Goal: Find specific page/section: Find specific page/section

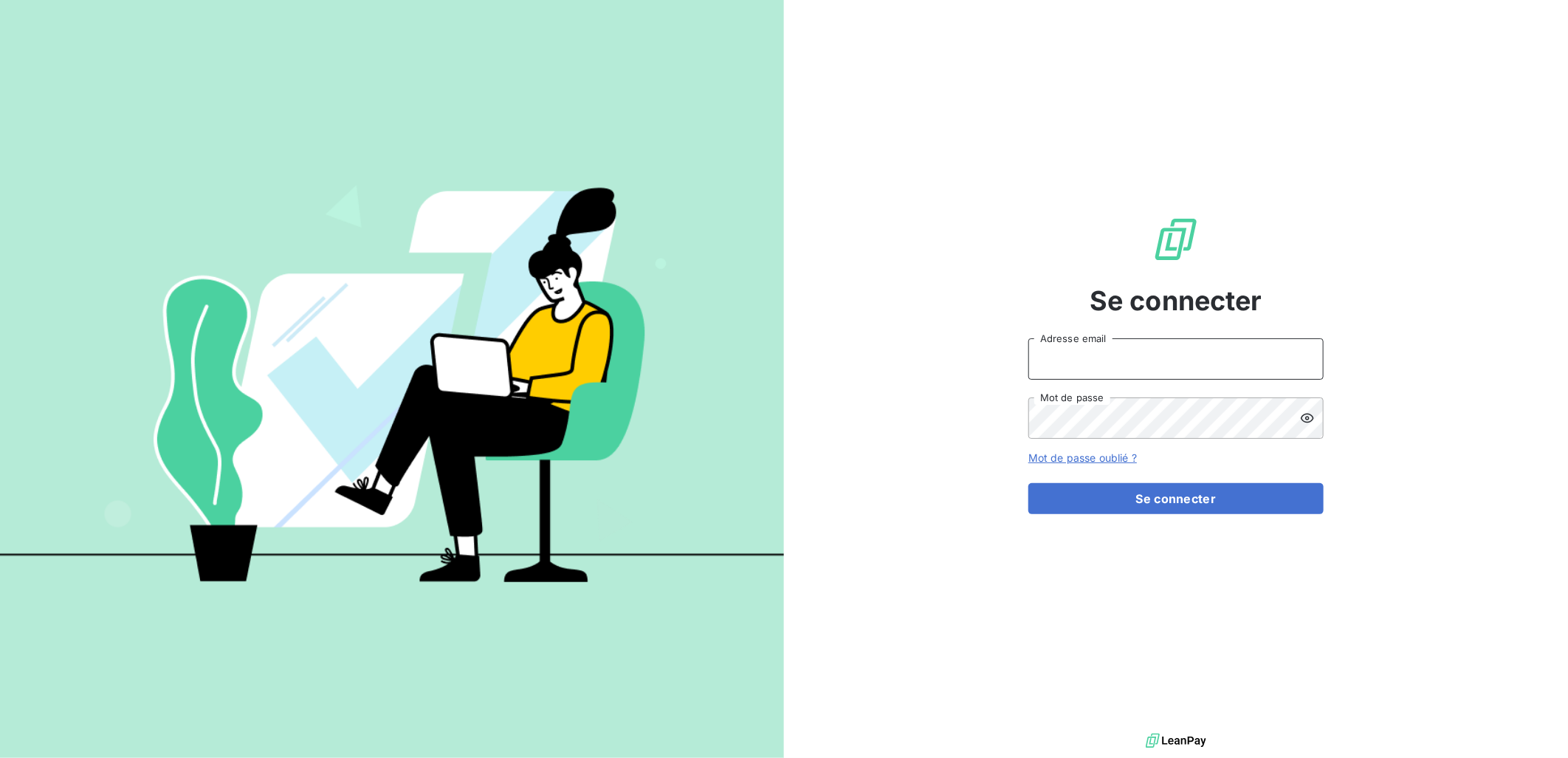
click at [1143, 364] on input "Adresse email" at bounding box center [1175, 359] width 295 height 42
type input "c.vigneron@auditpl.fr"
click at [1028, 484] on button "Se connecter" at bounding box center [1175, 499] width 295 height 31
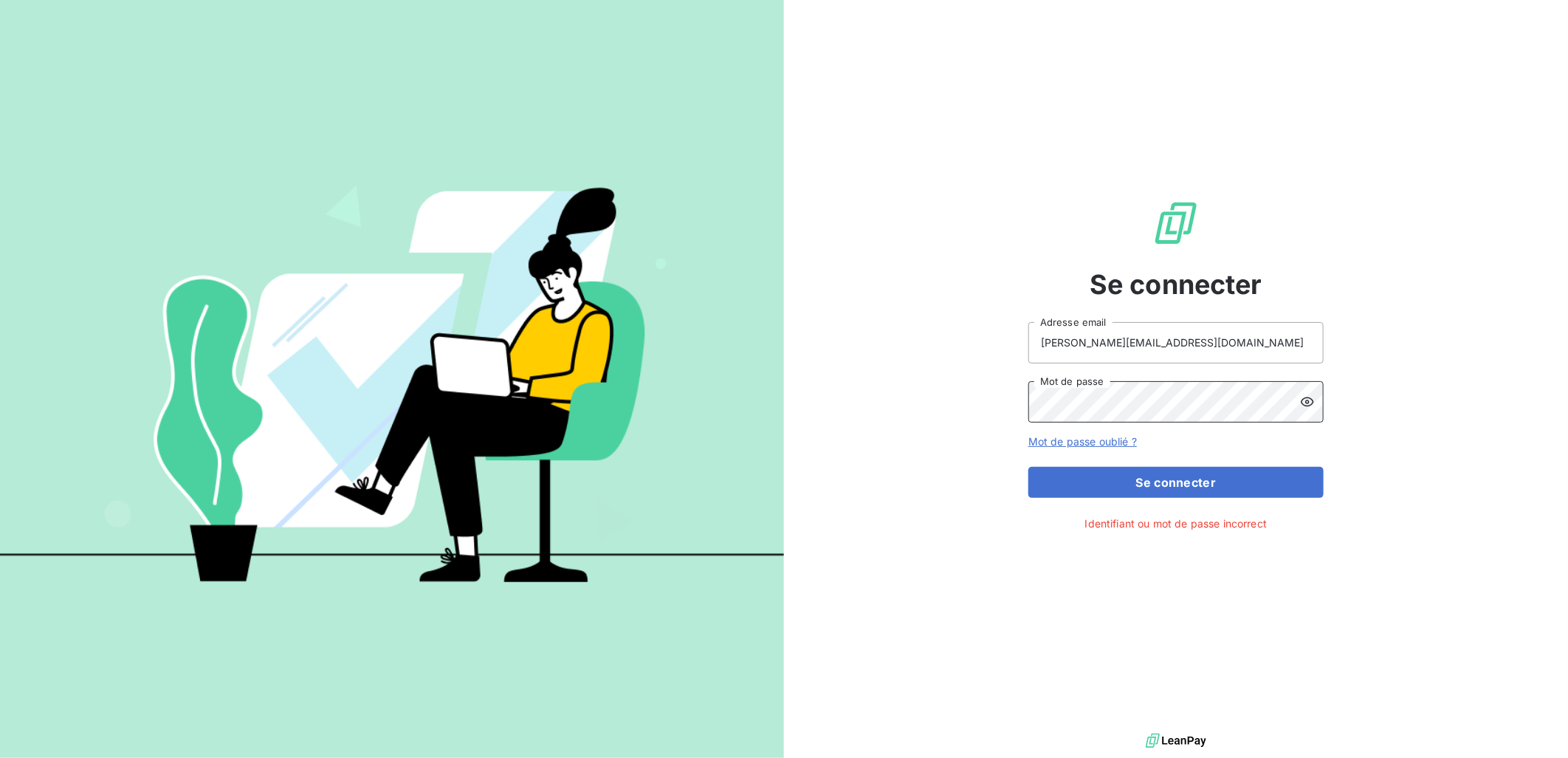
click at [1028, 467] on button "Se connecter" at bounding box center [1175, 483] width 295 height 31
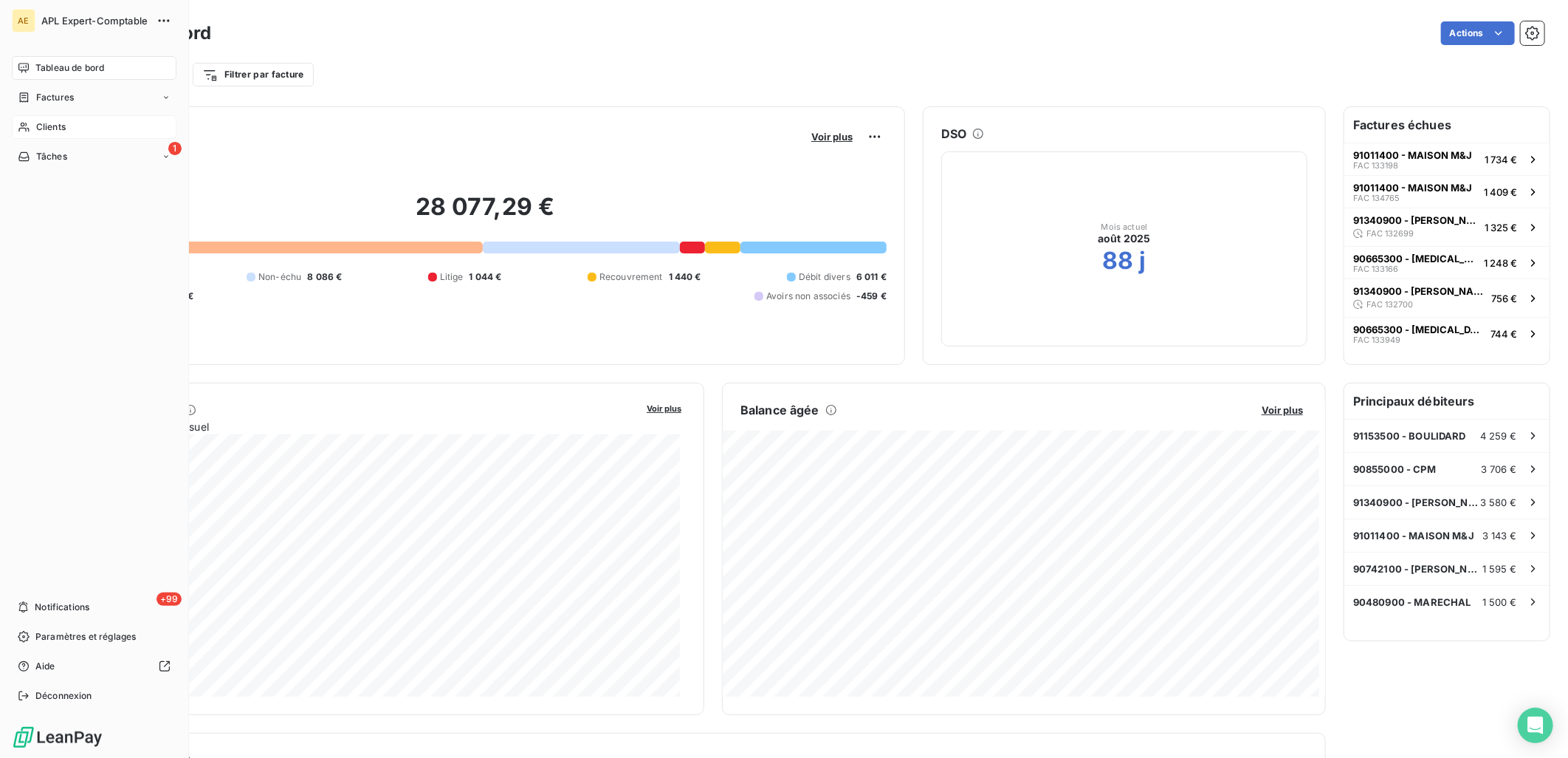
click at [32, 126] on div "Clients" at bounding box center [94, 127] width 164 height 24
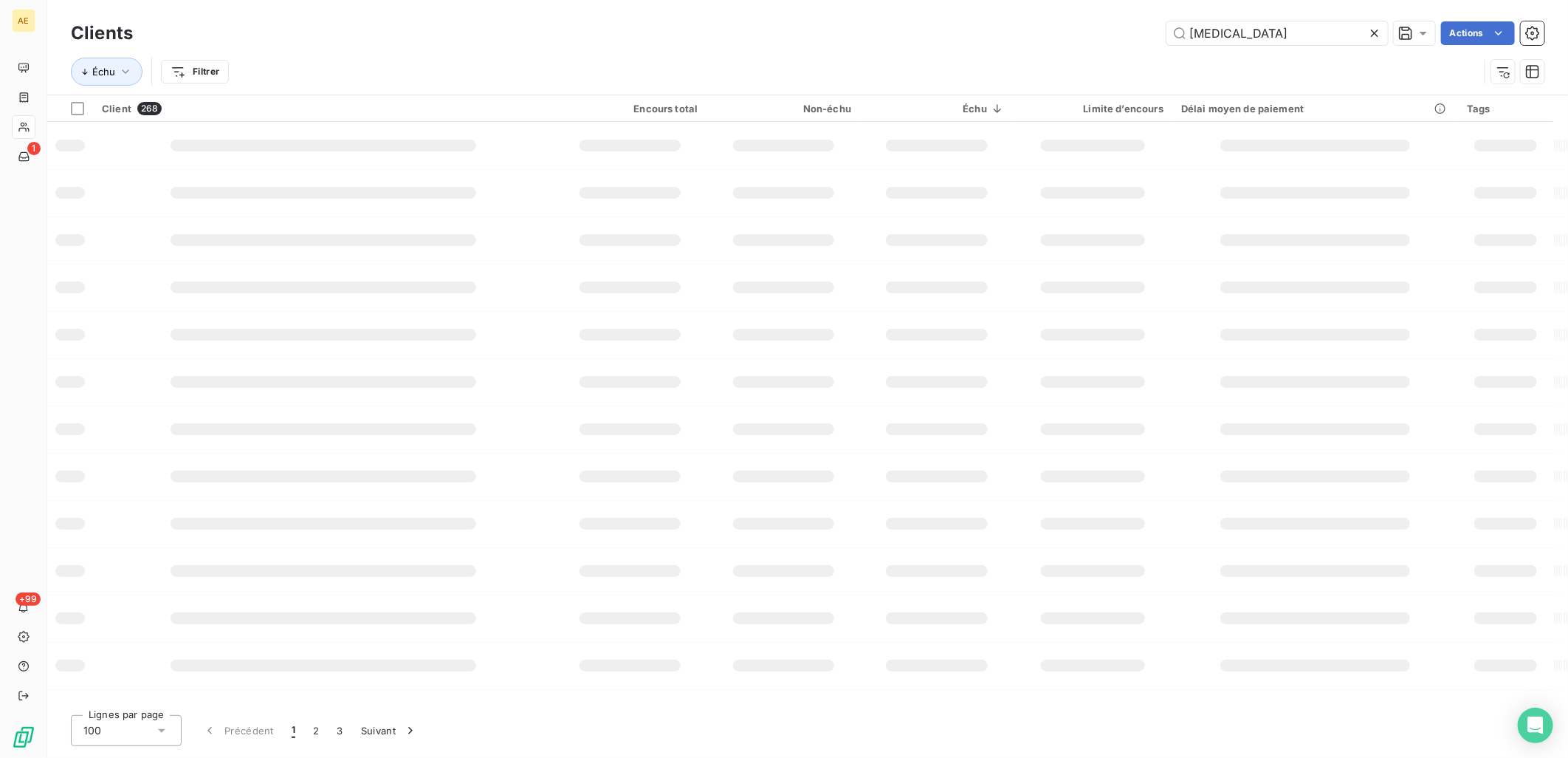
type input "[MEDICAL_DATA]"
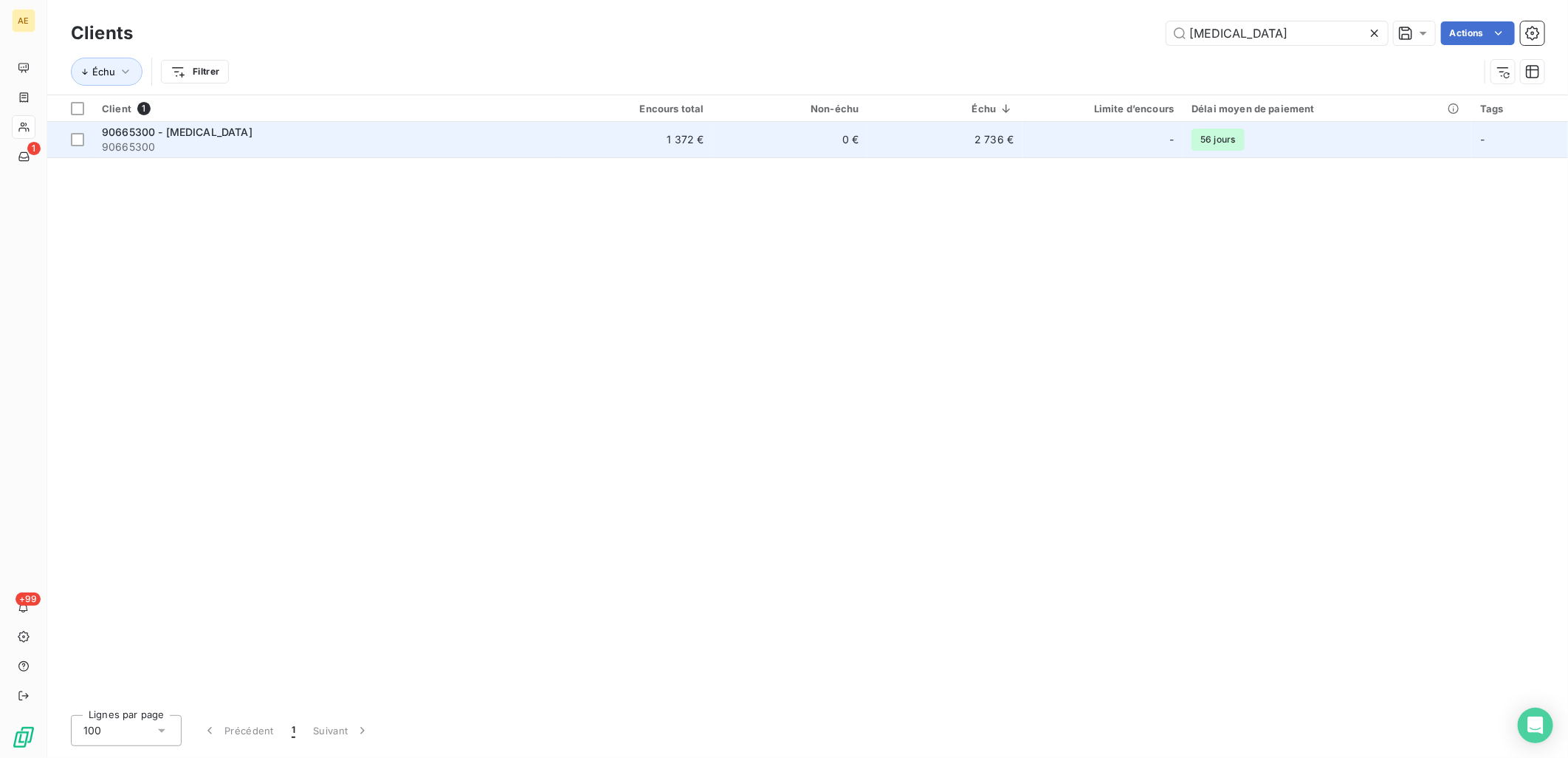
click at [236, 135] on div "90665300 - [MEDICAL_DATA]" at bounding box center [326, 132] width 448 height 15
